Goal: Task Accomplishment & Management: Complete application form

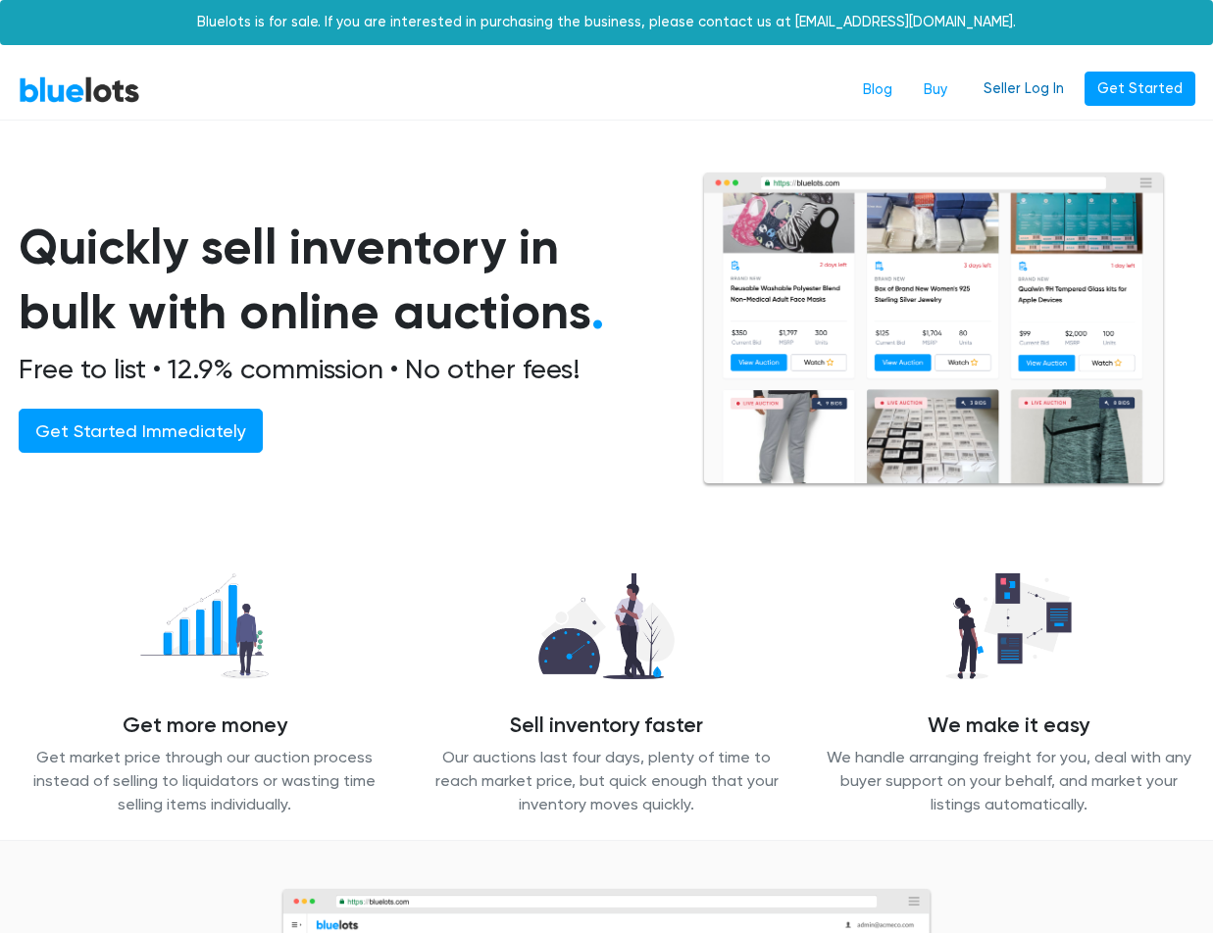
click at [1058, 85] on link "Seller Log In" at bounding box center [1024, 89] width 106 height 35
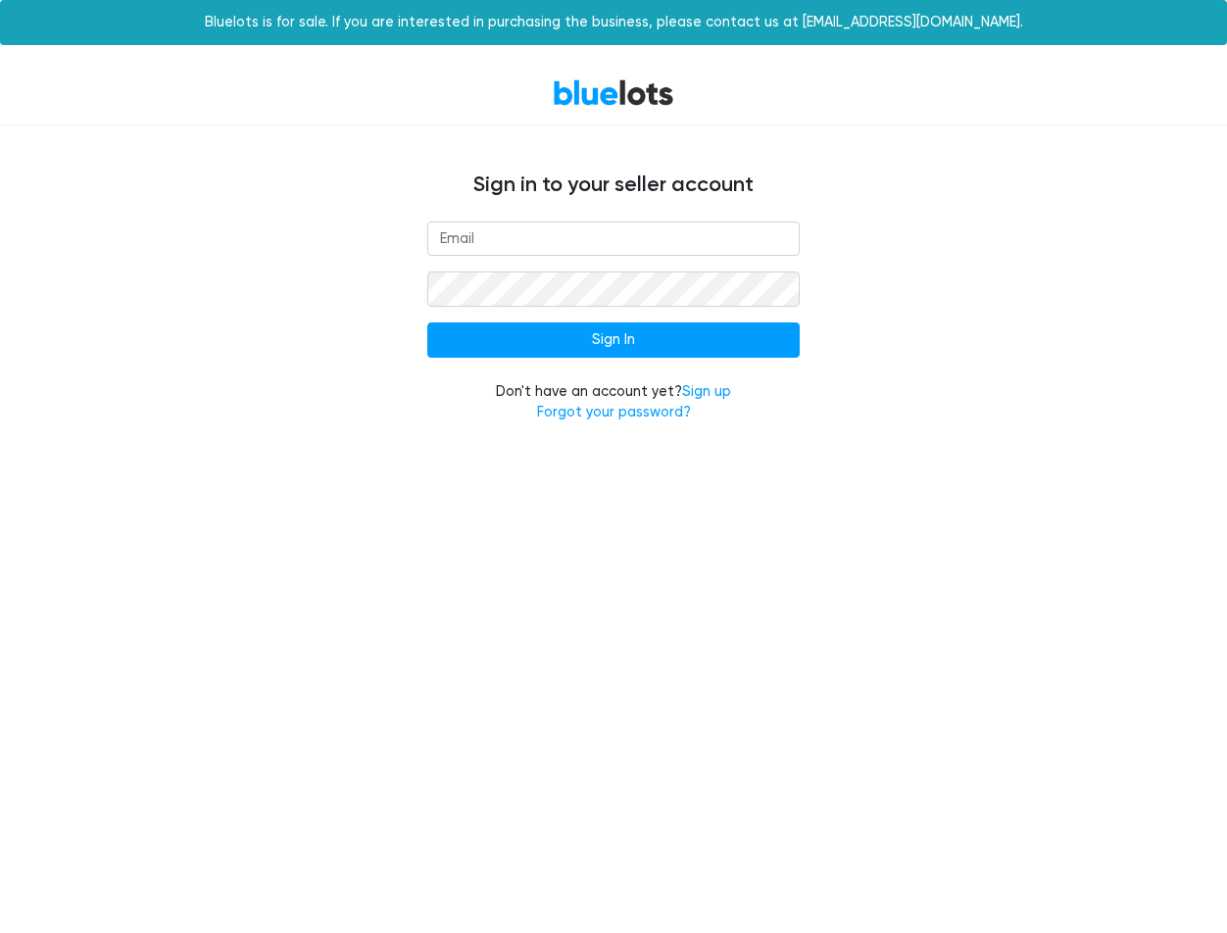
click at [697, 238] on input "email" at bounding box center [613, 239] width 373 height 35
type input "[EMAIL_ADDRESS][DOMAIN_NAME]"
click at [427, 323] on input "Sign In" at bounding box center [613, 340] width 373 height 35
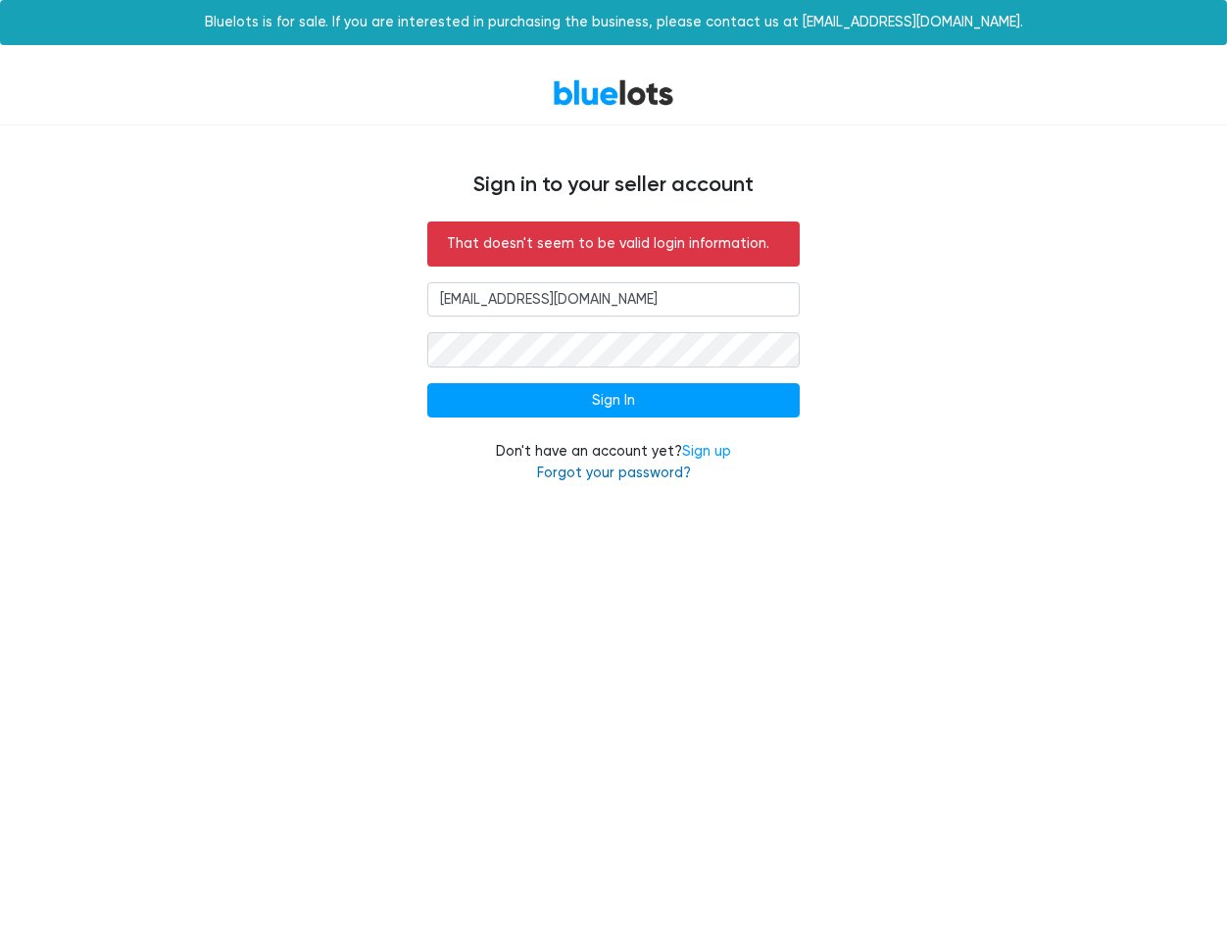
click at [682, 465] on link "Forgot your password?" at bounding box center [614, 473] width 154 height 17
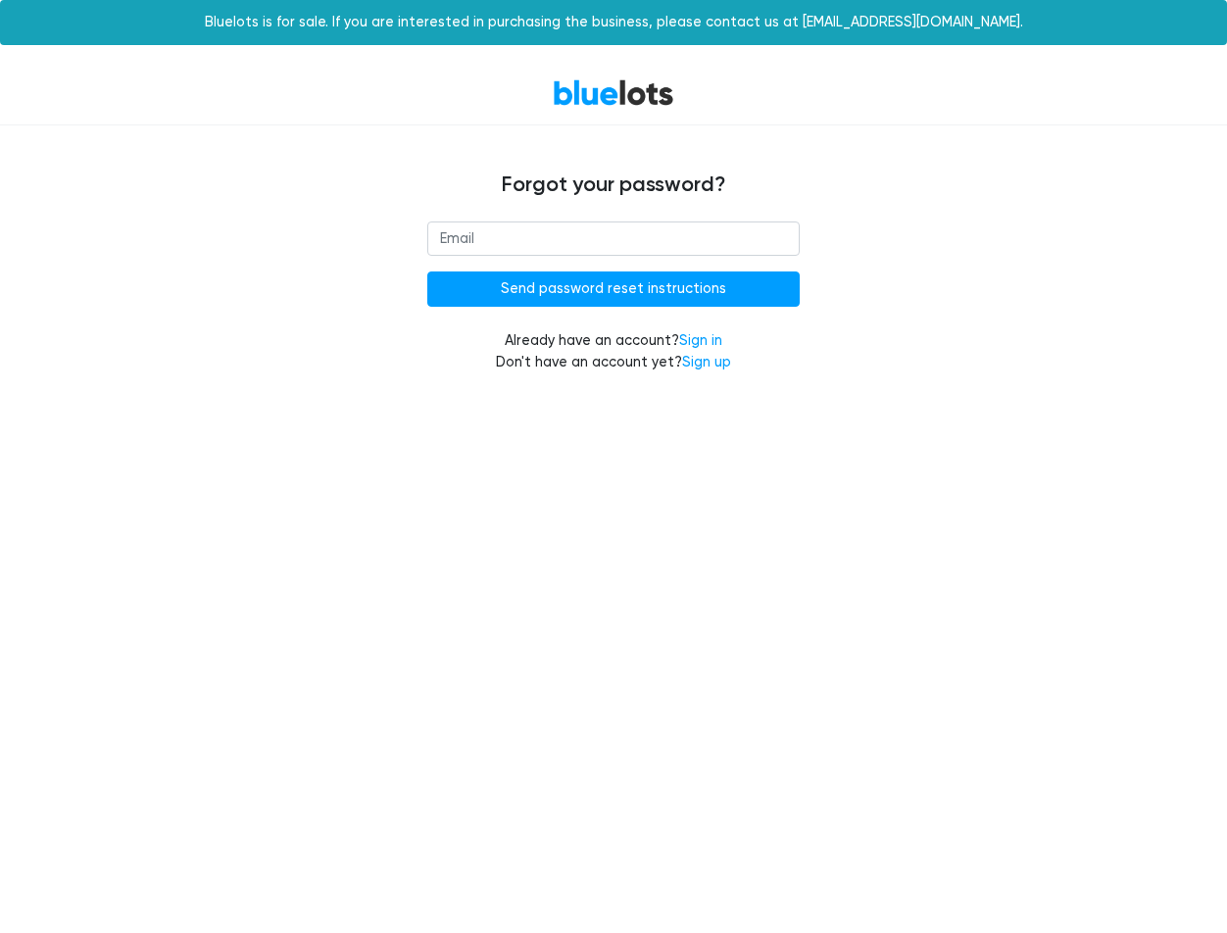
click at [507, 253] on input "email" at bounding box center [613, 239] width 373 height 35
type input "[EMAIL_ADDRESS][DOMAIN_NAME]"
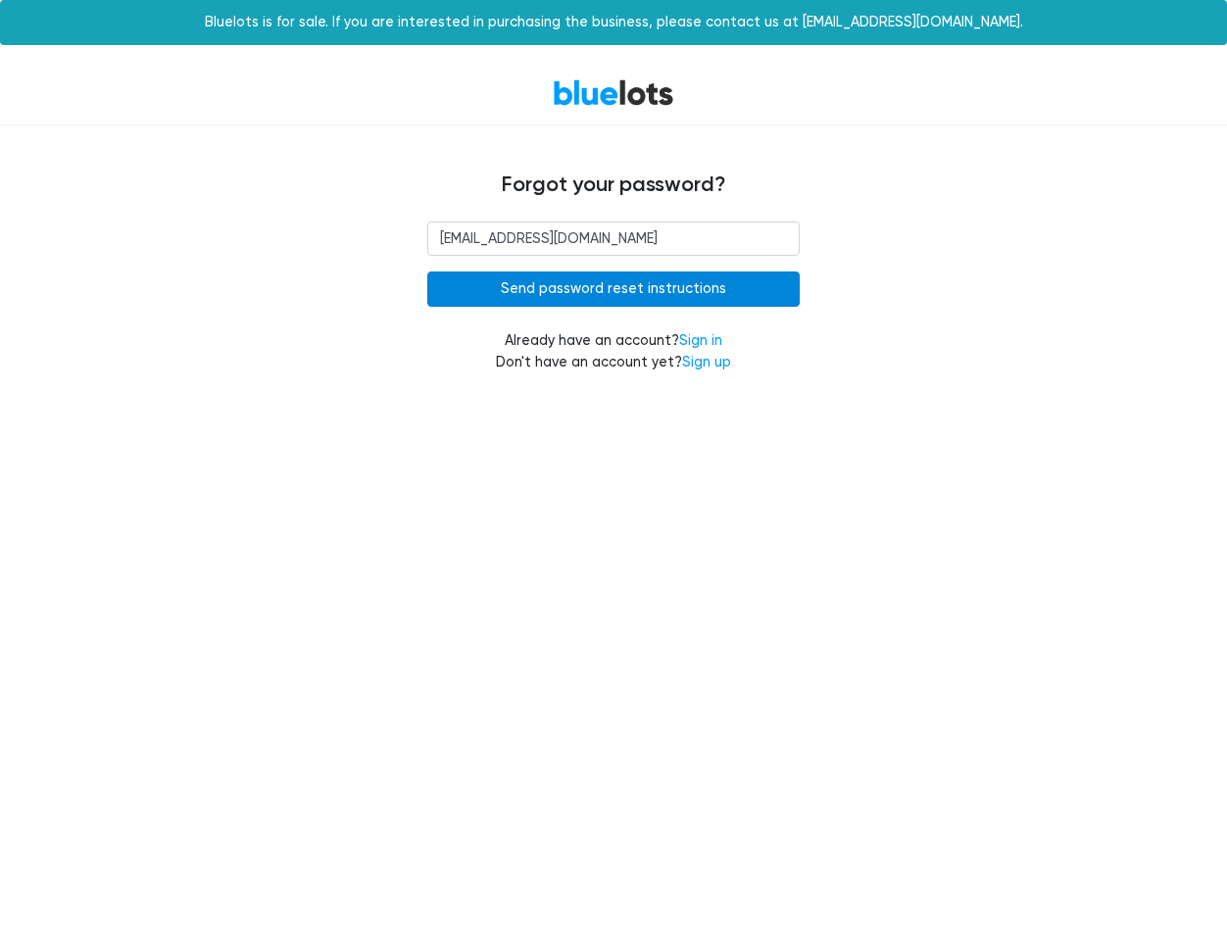
click at [610, 296] on input "Send password reset instructions" at bounding box center [613, 289] width 373 height 35
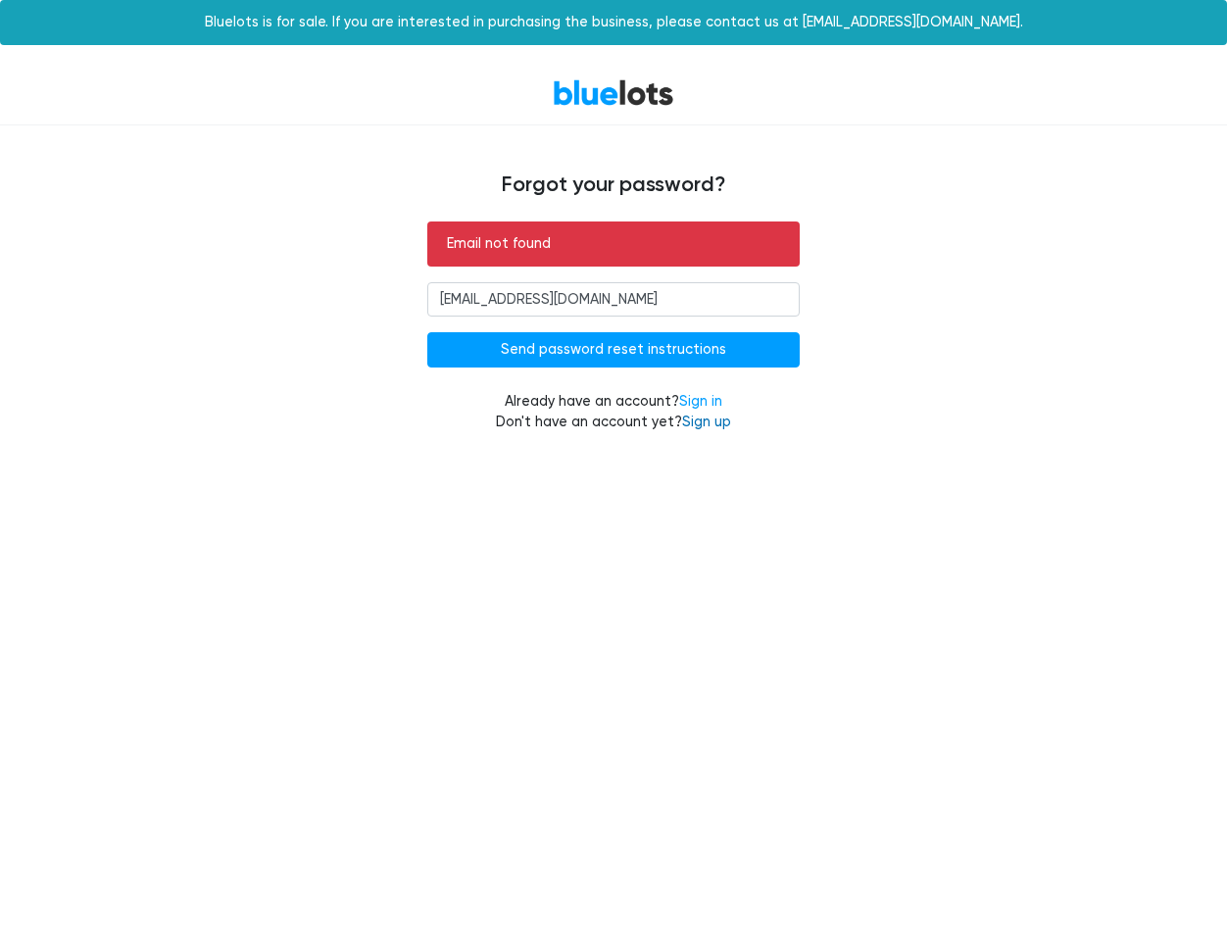
click at [698, 424] on link "Sign up" at bounding box center [706, 422] width 49 height 17
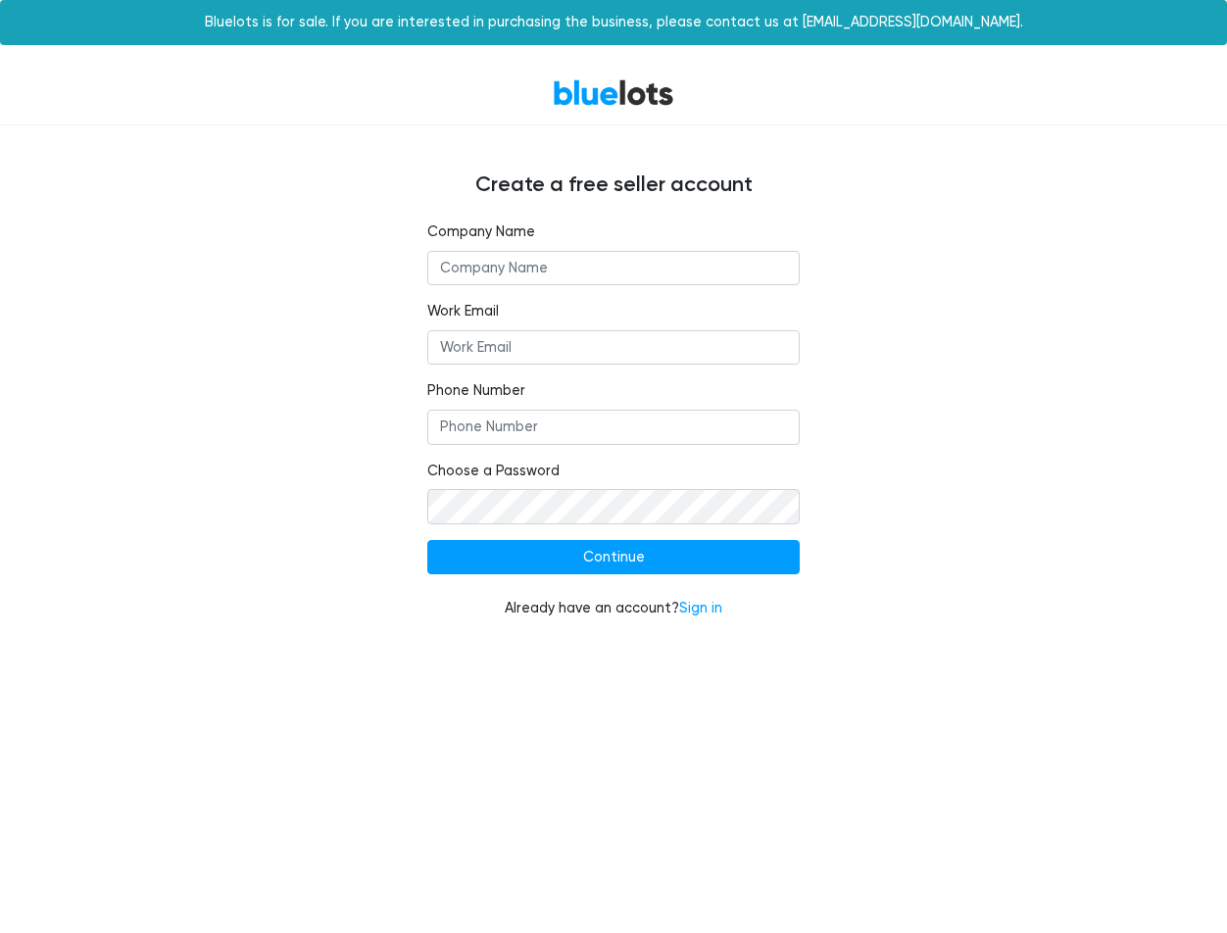
click at [590, 271] on input "text" at bounding box center [613, 268] width 373 height 35
type input "shrst_14"
click at [602, 350] on input "Work Email" at bounding box center [613, 347] width 373 height 35
type input "shrstrn1818@gmail.com"
click at [629, 410] on input "Phone Number" at bounding box center [613, 427] width 373 height 35
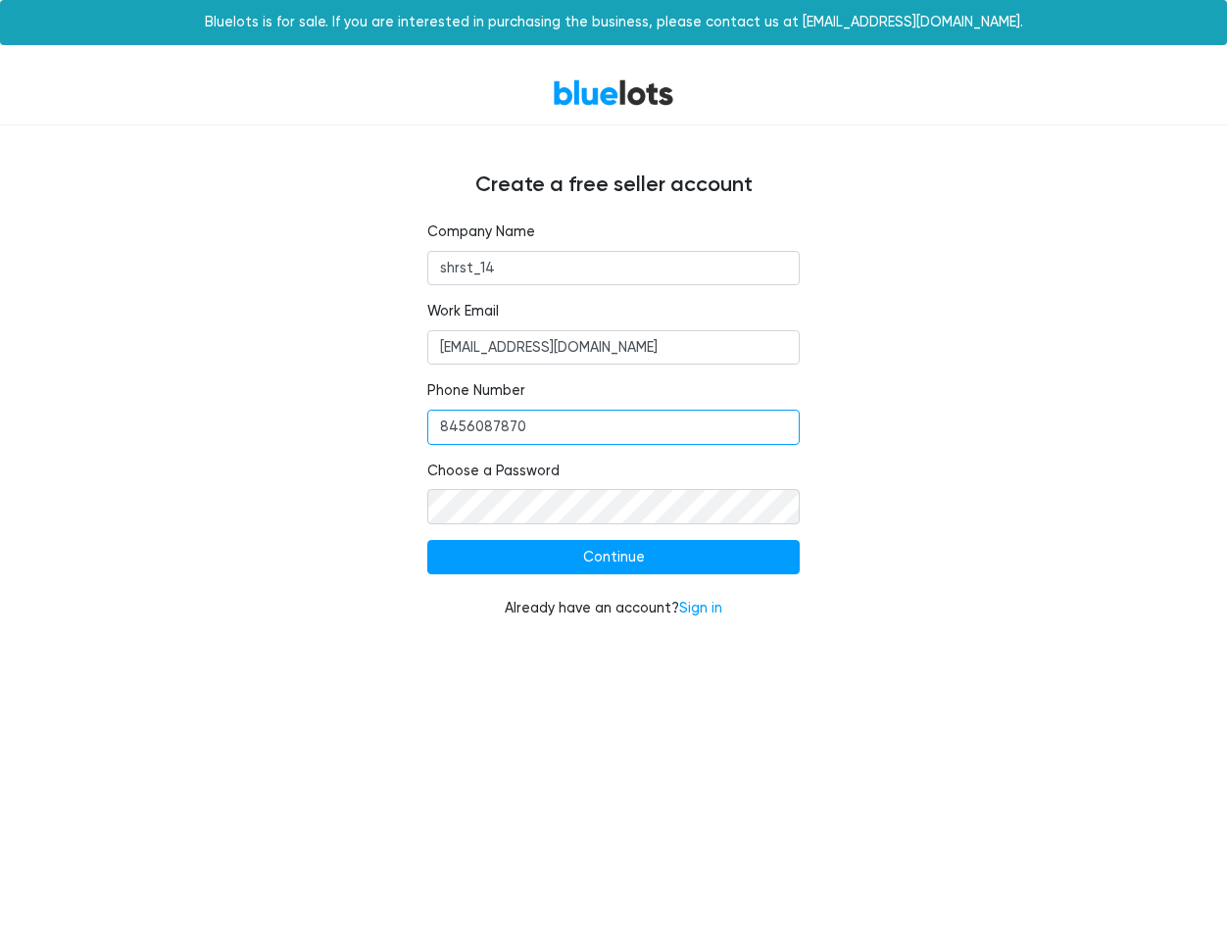
type input "8456087870"
click at [427, 540] on input "Continue" at bounding box center [613, 557] width 373 height 35
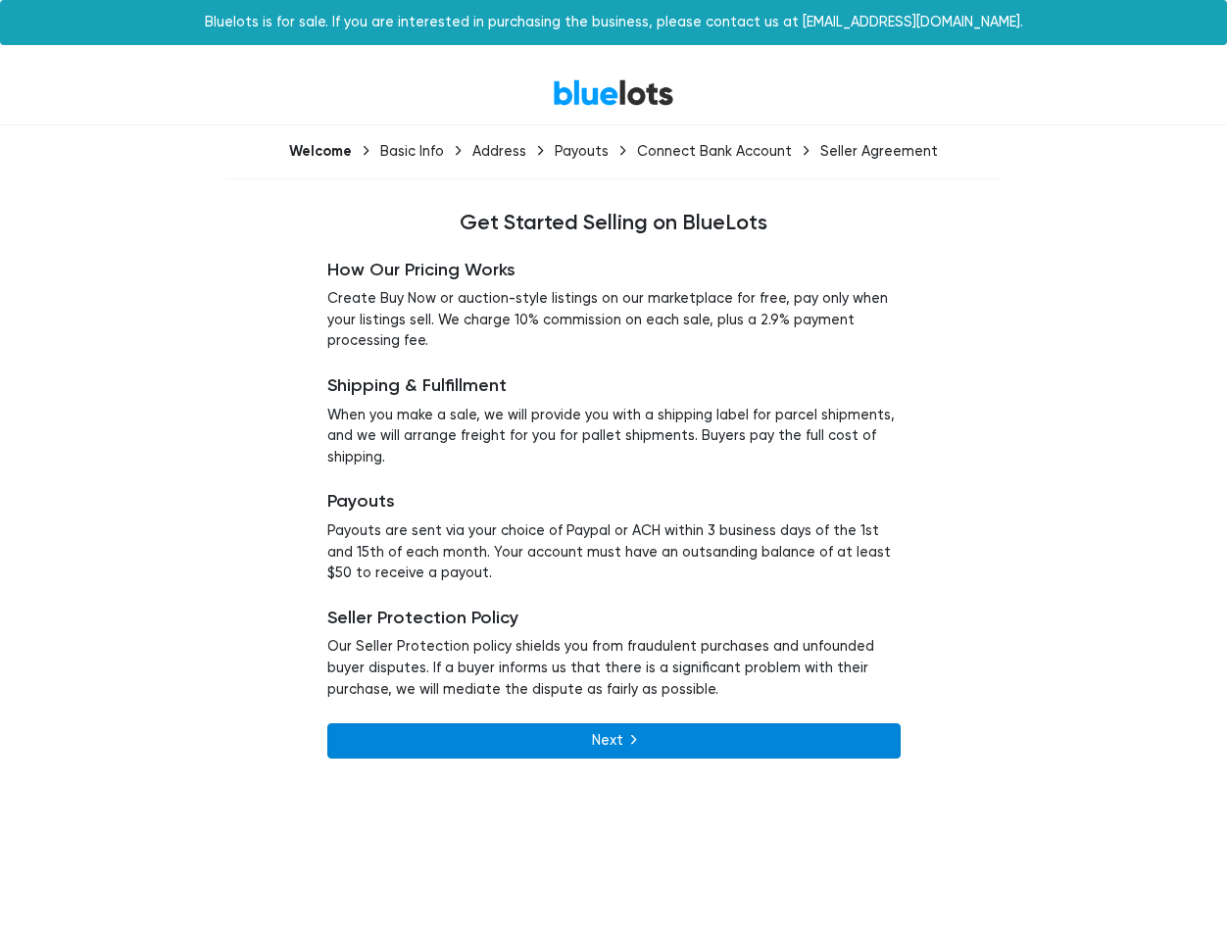
click at [748, 729] on link "Next" at bounding box center [614, 741] width 574 height 35
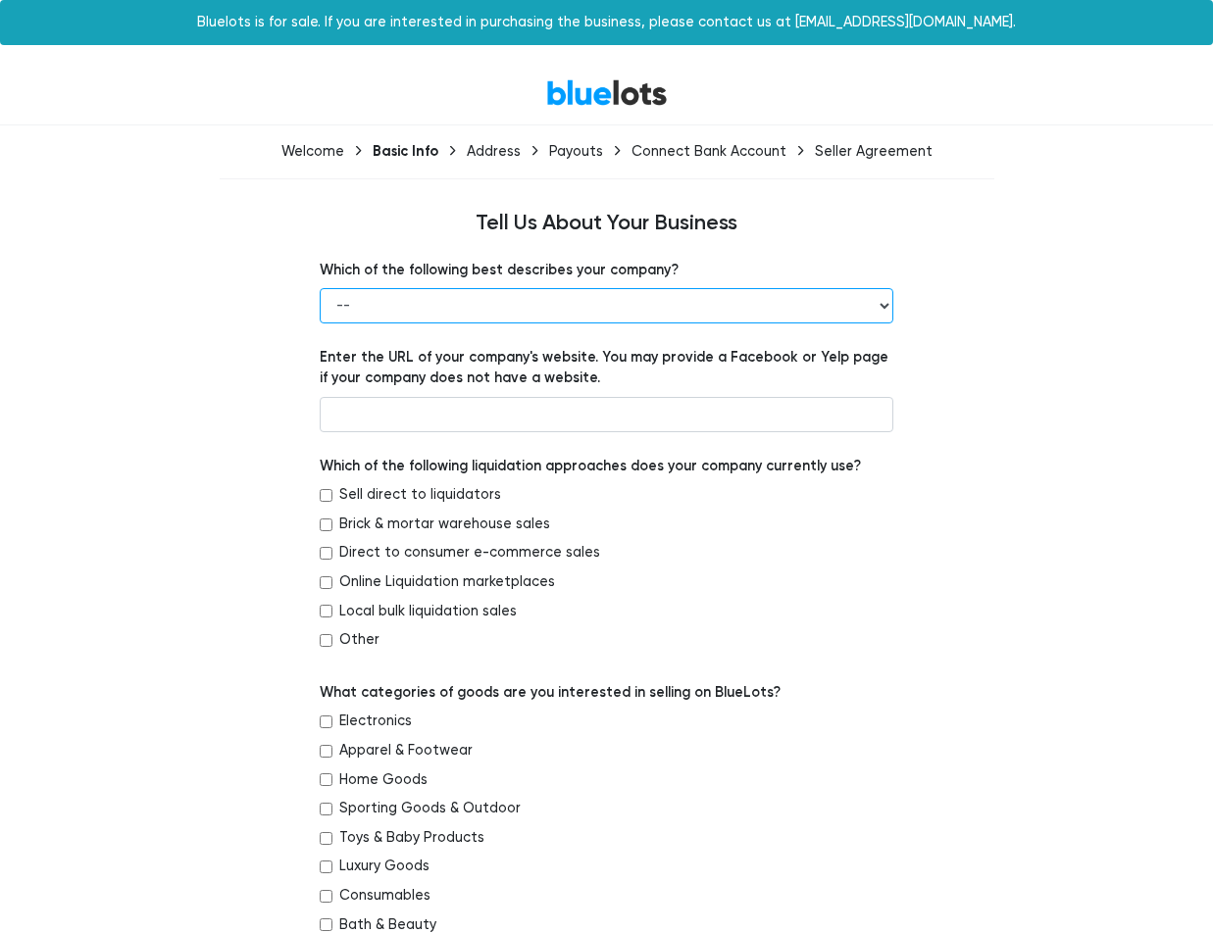
click at [620, 316] on select "-- Retailer Wholesaler Brand or Manufacturer Liquidator 3PL Other" at bounding box center [607, 305] width 574 height 35
select select "Retailer"
click at [320, 288] on select "-- Retailer Wholesaler Brand or Manufacturer Liquidator 3PL Other" at bounding box center [607, 305] width 574 height 35
